Goal: Complete application form

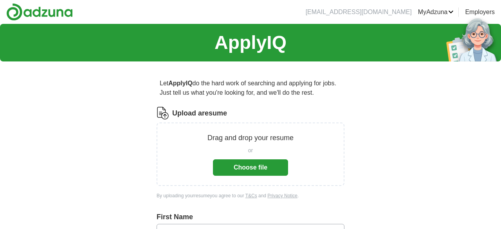
click at [221, 161] on button "Choose file" at bounding box center [250, 167] width 75 height 16
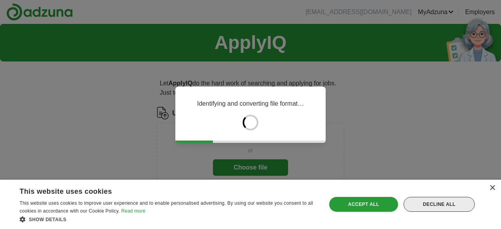
click at [454, 209] on div "Decline all" at bounding box center [439, 204] width 71 height 15
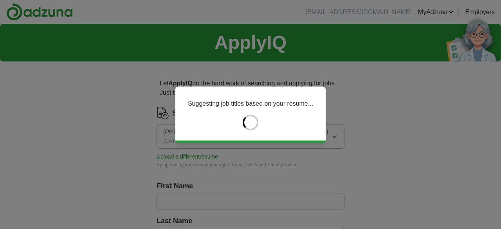
type input "*****"
type input "******"
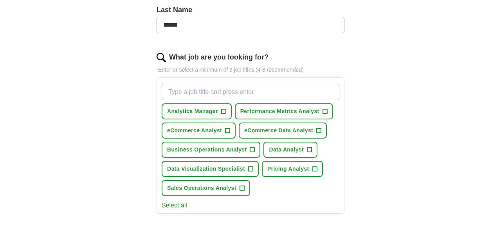
scroll to position [229, 0]
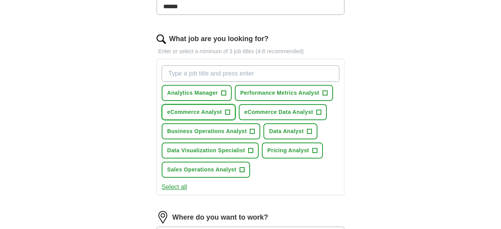
click at [228, 111] on span "+" at bounding box center [227, 112] width 5 height 6
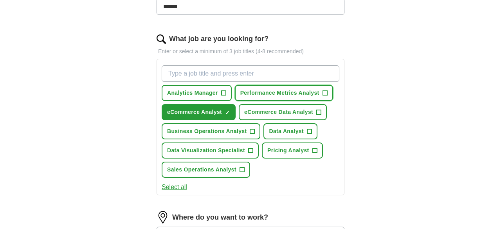
click at [326, 92] on span "+" at bounding box center [325, 93] width 5 height 6
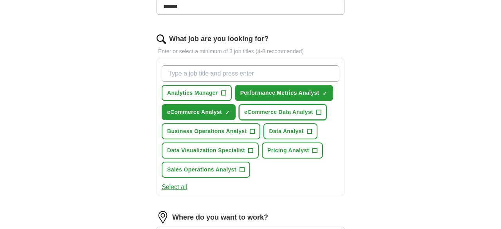
click at [322, 112] on button "eCommerce Data Analyst +" at bounding box center [283, 112] width 88 height 16
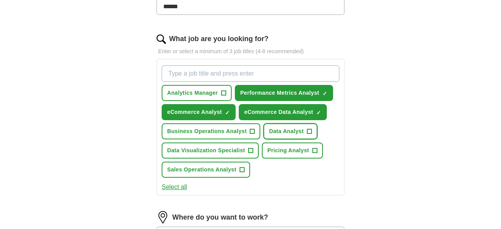
click at [311, 129] on span "+" at bounding box center [309, 131] width 5 height 6
click at [315, 150] on span "+" at bounding box center [314, 151] width 5 height 6
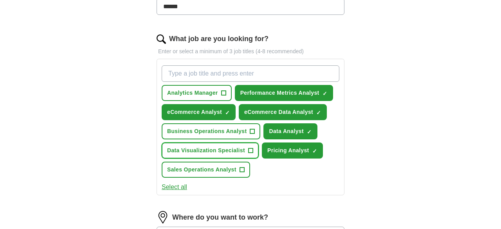
click at [248, 148] on span "+" at bounding box center [250, 151] width 5 height 6
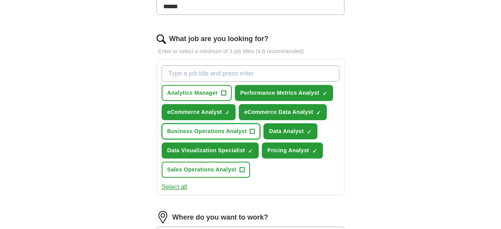
click at [252, 130] on span "+" at bounding box center [252, 131] width 5 height 6
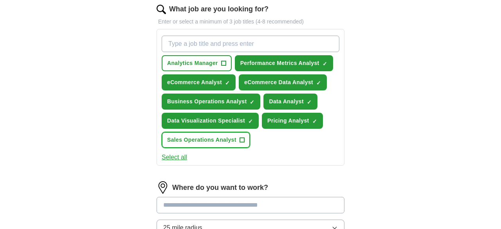
click at [240, 137] on span "+" at bounding box center [242, 140] width 5 height 6
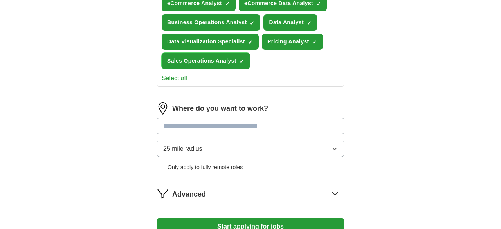
scroll to position [339, 0]
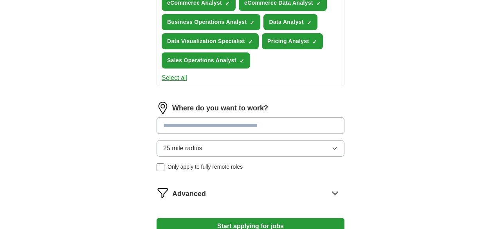
click at [277, 129] on input at bounding box center [251, 125] width 188 height 16
click at [218, 143] on div "Where do you want to work? 25 mile radius Only apply to fully remote roles" at bounding box center [251, 140] width 188 height 76
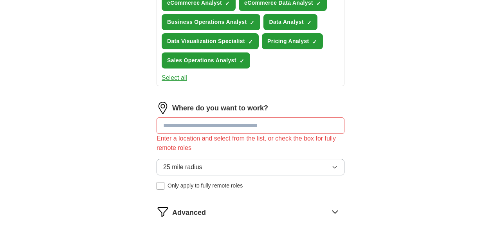
click at [213, 127] on input at bounding box center [251, 125] width 188 height 16
click at [204, 167] on button "25 mile radius" at bounding box center [251, 167] width 188 height 16
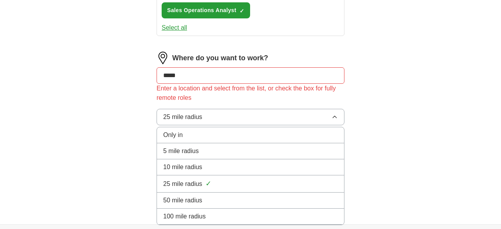
scroll to position [398, 0]
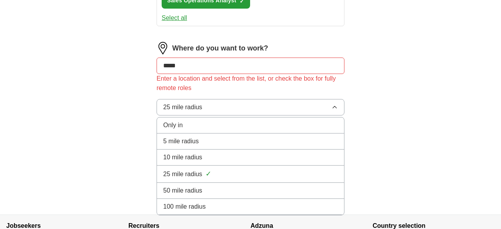
click at [200, 190] on span "50 mile radius" at bounding box center [182, 190] width 39 height 9
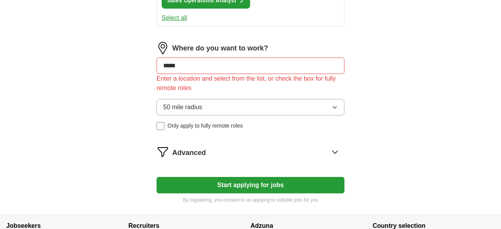
click at [204, 152] on span "Advanced" at bounding box center [189, 153] width 34 height 11
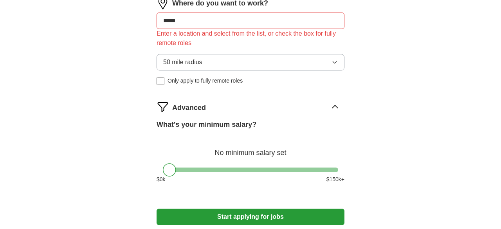
scroll to position [445, 0]
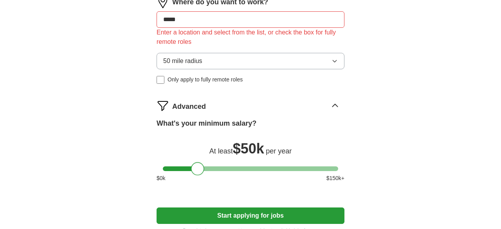
drag, startPoint x: 170, startPoint y: 168, endPoint x: 198, endPoint y: 169, distance: 27.8
click at [198, 169] on div at bounding box center [197, 168] width 13 height 13
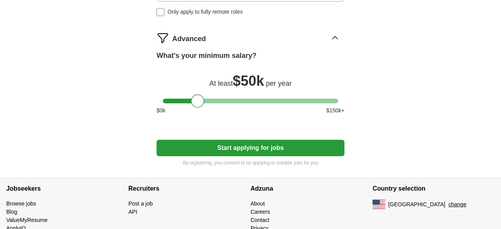
scroll to position [534, 0]
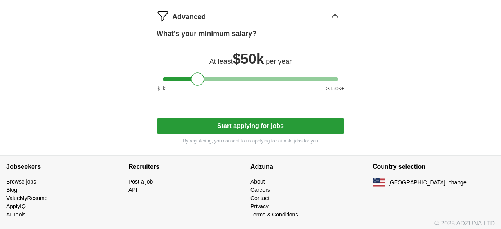
click at [184, 131] on button "Start applying for jobs" at bounding box center [251, 126] width 188 height 16
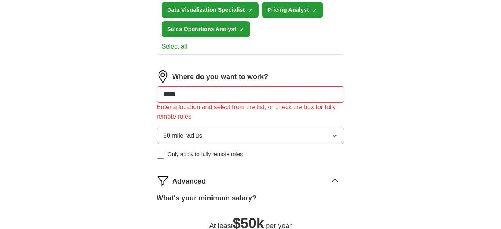
scroll to position [364, 0]
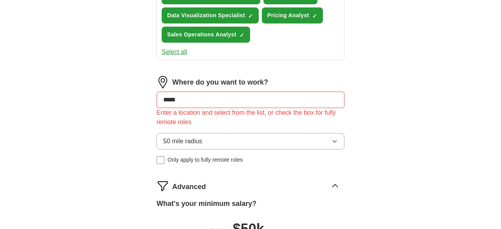
click at [208, 86] on div "Where do you want to work?" at bounding box center [251, 82] width 188 height 13
click at [208, 94] on input "*****" at bounding box center [251, 100] width 188 height 16
click at [208, 99] on input "*****" at bounding box center [251, 100] width 188 height 16
type input "*"
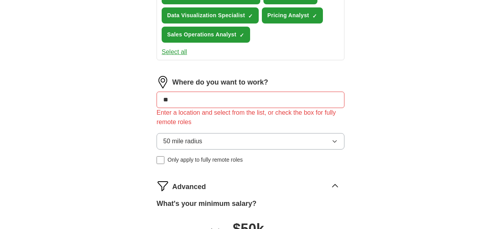
type input "*"
type input "**********"
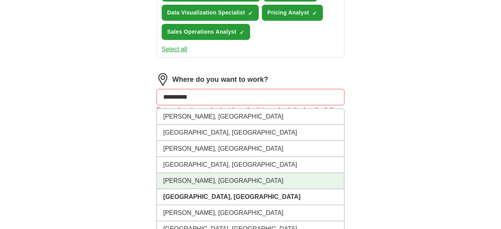
scroll to position [368, 0]
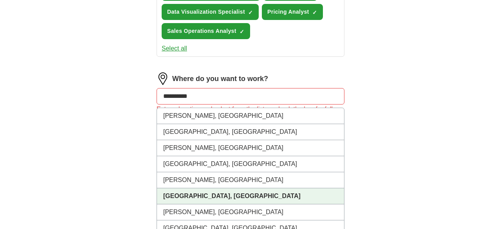
click at [195, 194] on strong "[GEOGRAPHIC_DATA], [GEOGRAPHIC_DATA]" at bounding box center [231, 196] width 137 height 7
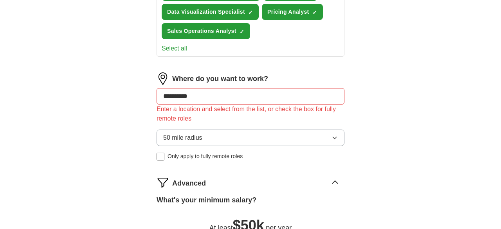
click at [130, 148] on div "**********" at bounding box center [250, 33] width 251 height 667
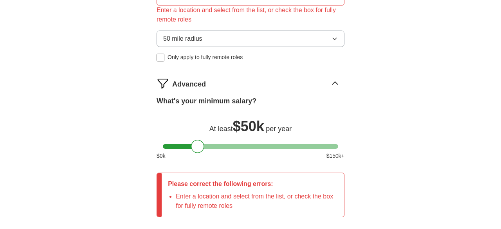
scroll to position [543, 0]
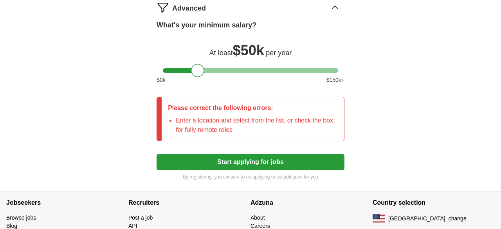
click at [185, 161] on button "Start applying for jobs" at bounding box center [251, 162] width 188 height 16
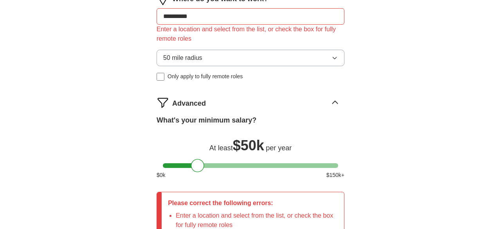
scroll to position [442, 0]
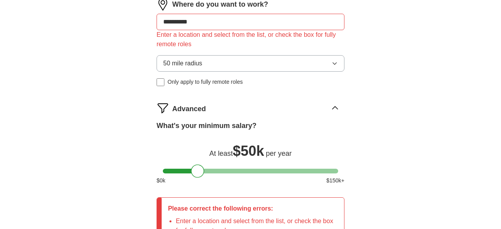
click at [220, 60] on button "50 mile radius" at bounding box center [251, 63] width 188 height 16
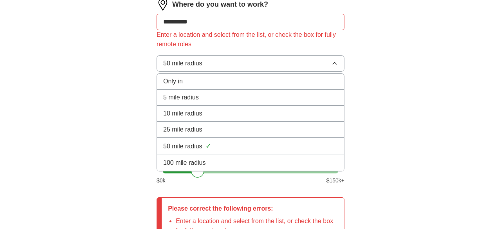
click at [223, 64] on button "50 mile radius" at bounding box center [251, 63] width 188 height 16
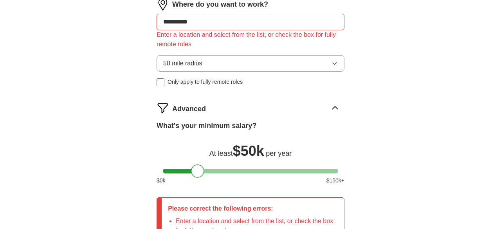
click at [215, 22] on input "**********" at bounding box center [251, 22] width 188 height 16
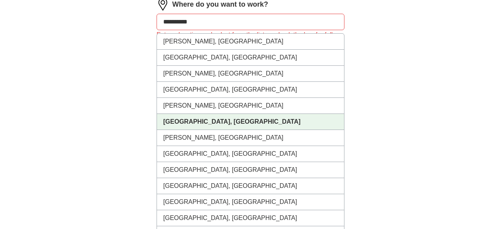
click at [186, 119] on strong "[GEOGRAPHIC_DATA], [GEOGRAPHIC_DATA]" at bounding box center [231, 121] width 137 height 7
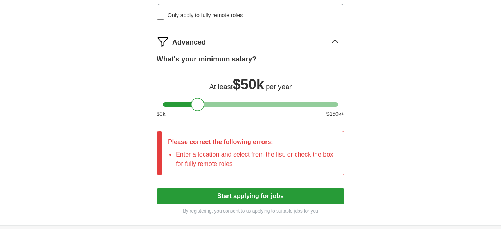
scroll to position [543, 0]
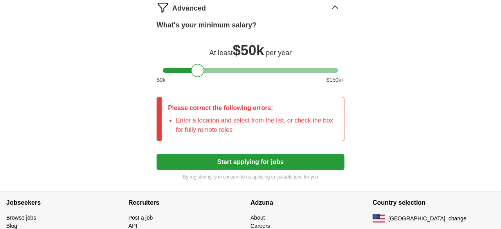
click at [205, 157] on button "Start applying for jobs" at bounding box center [251, 162] width 188 height 16
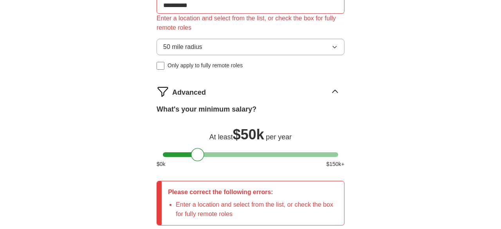
scroll to position [459, 0]
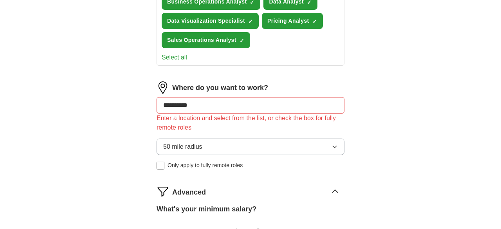
click at [122, 107] on div "**********" at bounding box center [250, 20] width 501 height 710
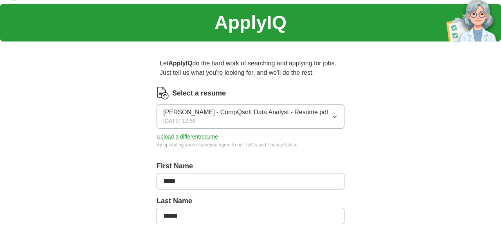
scroll to position [0, 0]
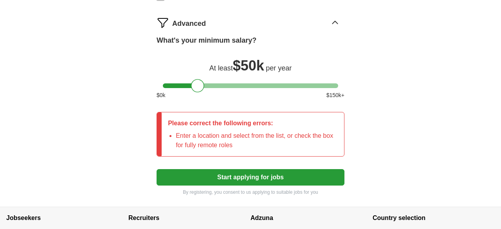
scroll to position [521, 0]
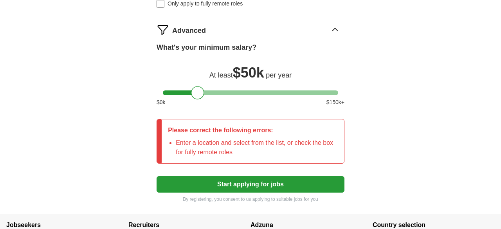
click at [218, 135] on div "Please correct the following errors: Enter a location and select from the list,…" at bounding box center [253, 141] width 182 height 44
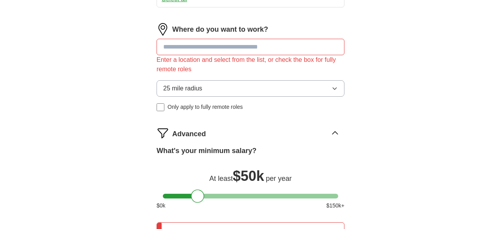
scroll to position [406, 0]
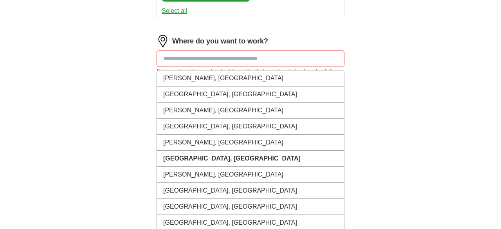
click at [194, 57] on input at bounding box center [251, 58] width 188 height 16
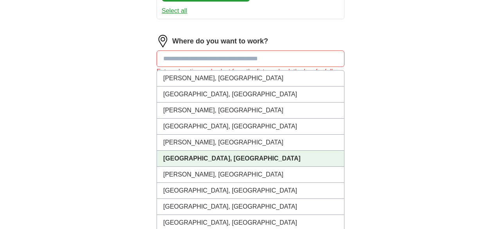
click at [189, 161] on li "[GEOGRAPHIC_DATA], [GEOGRAPHIC_DATA]" at bounding box center [250, 159] width 187 height 16
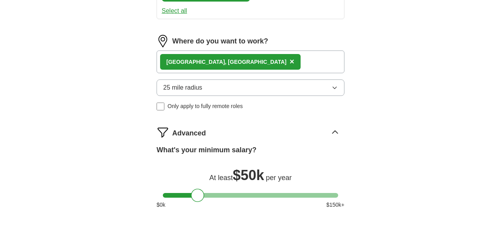
click at [203, 80] on button "25 mile radius" at bounding box center [251, 87] width 188 height 16
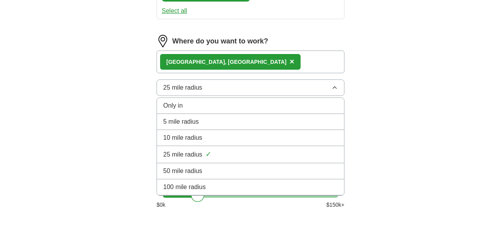
click at [200, 166] on span "50 mile radius" at bounding box center [182, 170] width 39 height 9
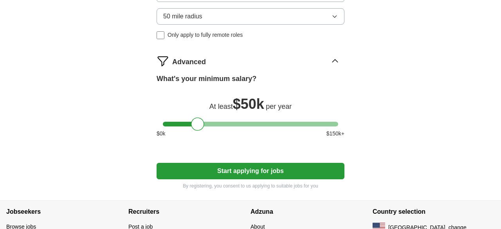
click at [189, 175] on button "Start applying for jobs" at bounding box center [251, 171] width 188 height 16
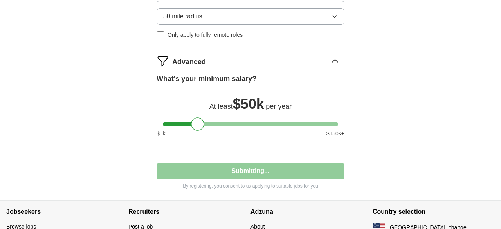
select select "**"
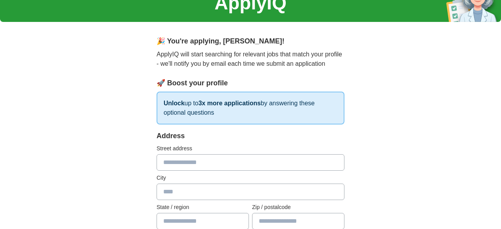
scroll to position [43, 0]
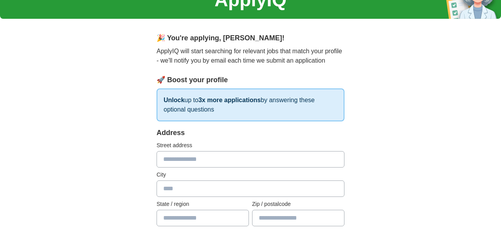
click at [190, 157] on input "text" at bounding box center [251, 159] width 188 height 16
type input "**********"
type input "******"
type input "**"
type input "*****"
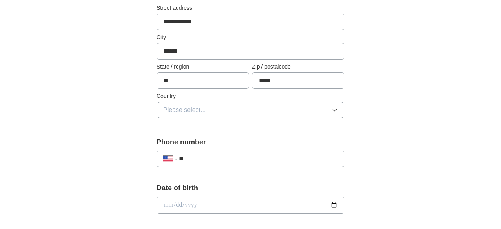
scroll to position [182, 0]
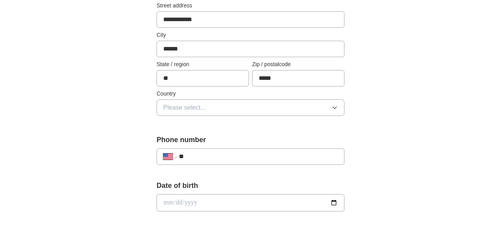
click at [236, 156] on input "**" at bounding box center [258, 156] width 159 height 9
type input "**********"
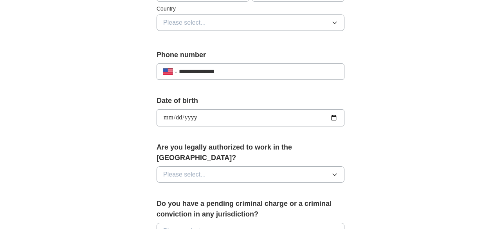
scroll to position [280, 0]
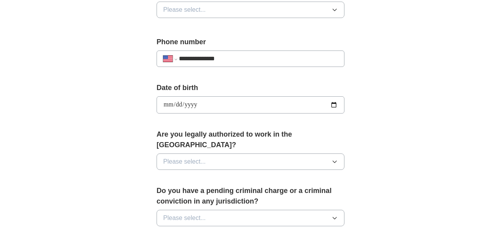
click at [234, 159] on div "Are you legally authorized to work in the [GEOGRAPHIC_DATA]? Please select..." at bounding box center [251, 152] width 188 height 47
click at [229, 141] on div "Are you legally authorized to work in the [GEOGRAPHIC_DATA]? Please select..." at bounding box center [251, 152] width 188 height 47
click at [226, 153] on button "Please select..." at bounding box center [251, 161] width 188 height 16
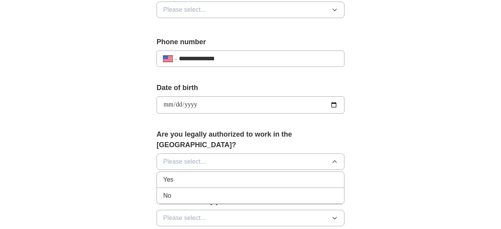
click at [211, 172] on li "Yes" at bounding box center [250, 180] width 187 height 16
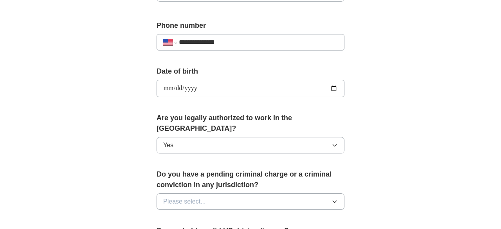
scroll to position [301, 0]
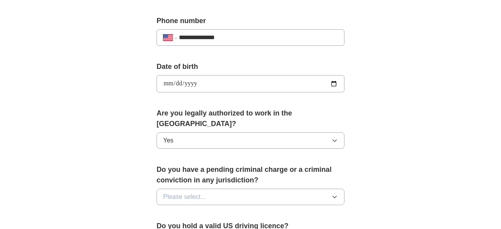
click at [228, 189] on button "Please select..." at bounding box center [251, 197] width 188 height 16
click at [213, 226] on div "No" at bounding box center [250, 230] width 175 height 9
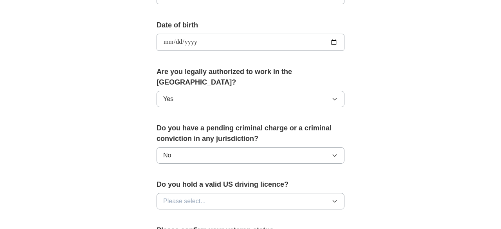
scroll to position [392, 0]
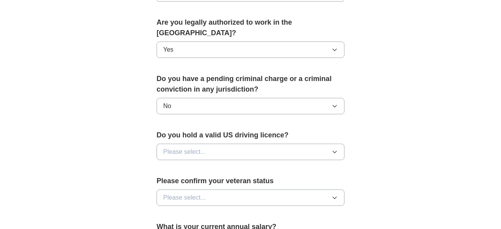
click at [199, 147] on span "Please select..." at bounding box center [184, 151] width 43 height 9
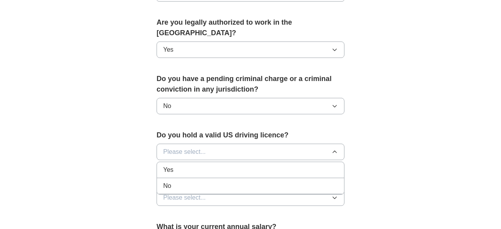
click at [201, 165] on div "Yes" at bounding box center [250, 169] width 175 height 9
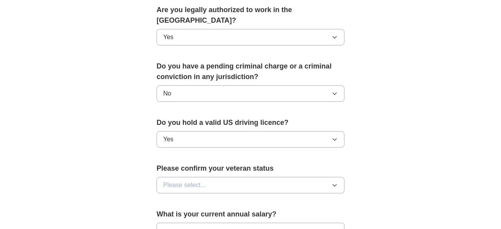
scroll to position [406, 0]
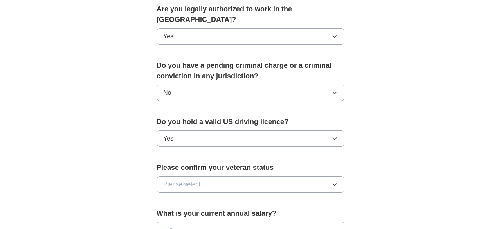
click at [201, 176] on button "Please select..." at bounding box center [251, 184] width 188 height 16
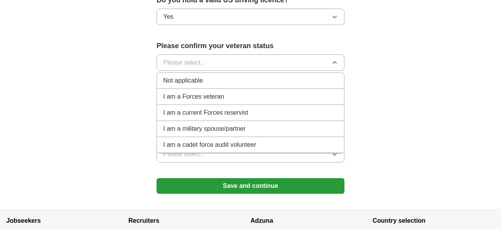
scroll to position [523, 0]
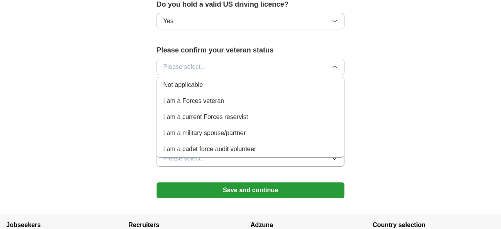
click at [186, 80] on span "Not applicable" at bounding box center [183, 84] width 40 height 9
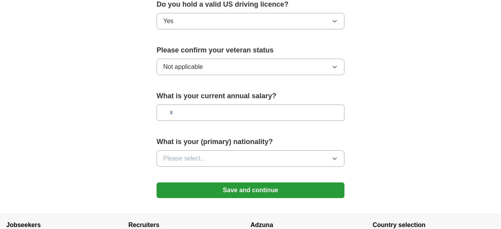
click at [193, 105] on input "text" at bounding box center [251, 113] width 188 height 16
click at [210, 150] on button "Please select..." at bounding box center [251, 158] width 188 height 16
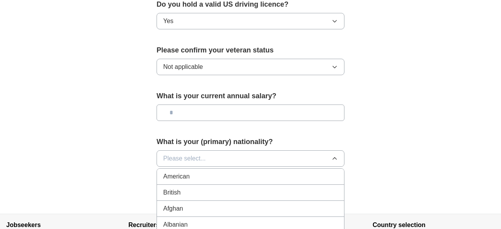
click at [205, 172] on div "American" at bounding box center [250, 176] width 175 height 9
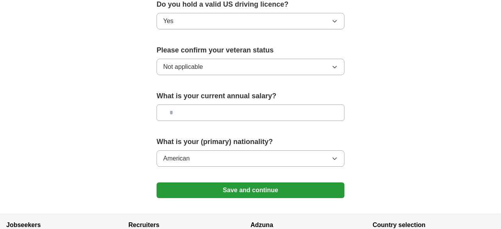
click at [212, 182] on button "Save and continue" at bounding box center [251, 190] width 188 height 16
